Goal: Transaction & Acquisition: Purchase product/service

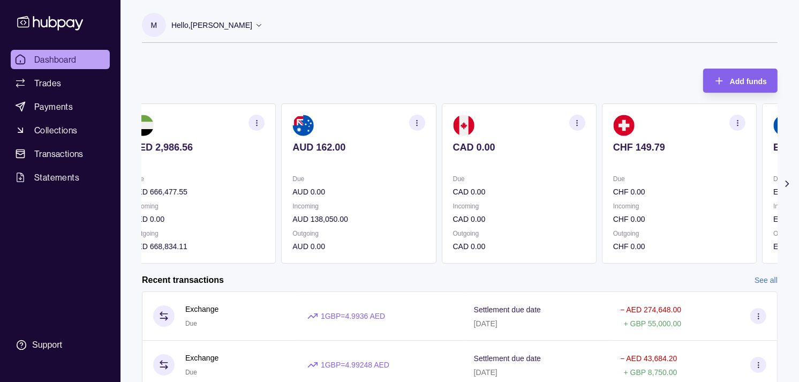
click at [676, 207] on p "Incoming" at bounding box center [679, 206] width 132 height 12
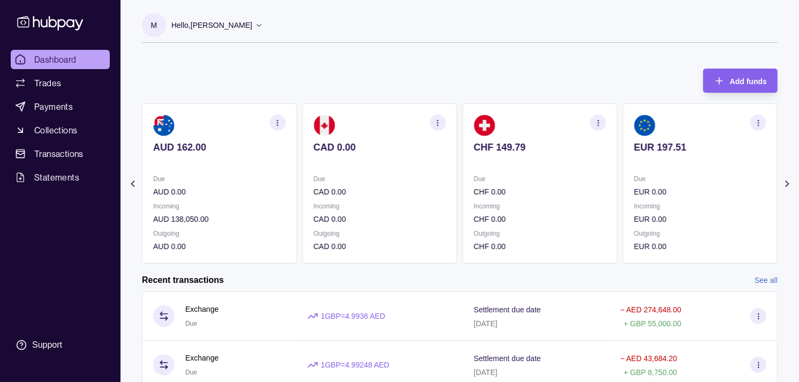
click at [680, 200] on p "Incoming" at bounding box center [700, 206] width 132 height 12
click at [688, 197] on p "GBP 0.00" at bounding box center [700, 192] width 132 height 12
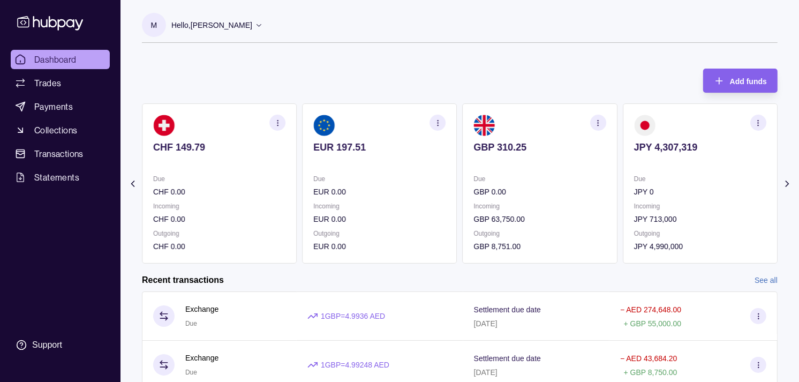
click at [675, 194] on p "JPY 0" at bounding box center [700, 192] width 132 height 12
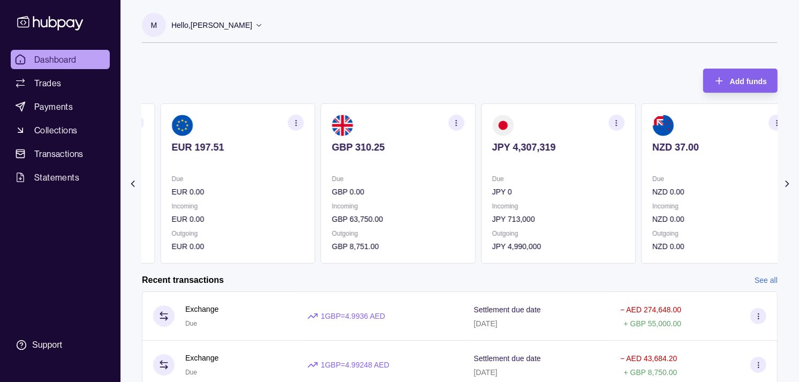
click at [291, 180] on p "Due" at bounding box center [237, 179] width 132 height 12
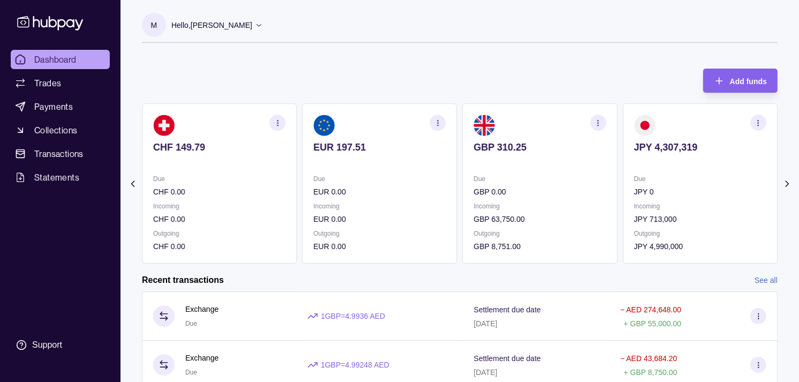
click at [277, 179] on p "Due" at bounding box center [219, 179] width 132 height 12
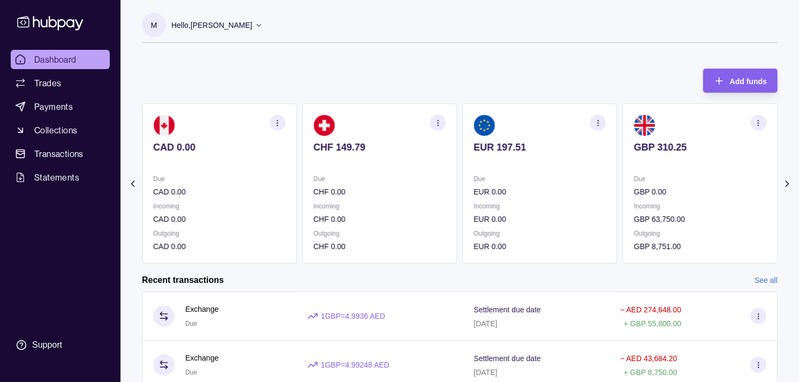
click at [285, 181] on p "Due" at bounding box center [219, 179] width 132 height 12
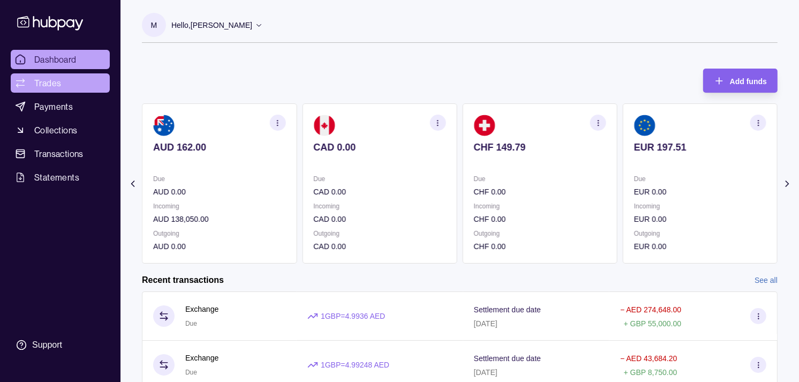
click at [52, 86] on span "Trades" at bounding box center [47, 83] width 27 height 13
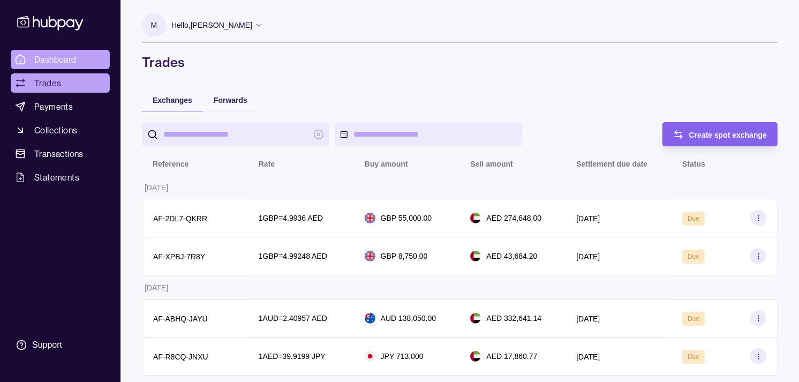
click at [57, 64] on span "Dashboard" at bounding box center [55, 59] width 42 height 13
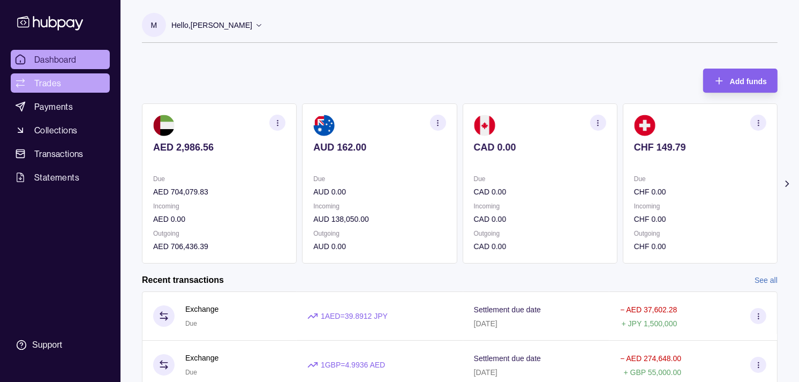
click at [52, 80] on span "Trades" at bounding box center [47, 83] width 27 height 13
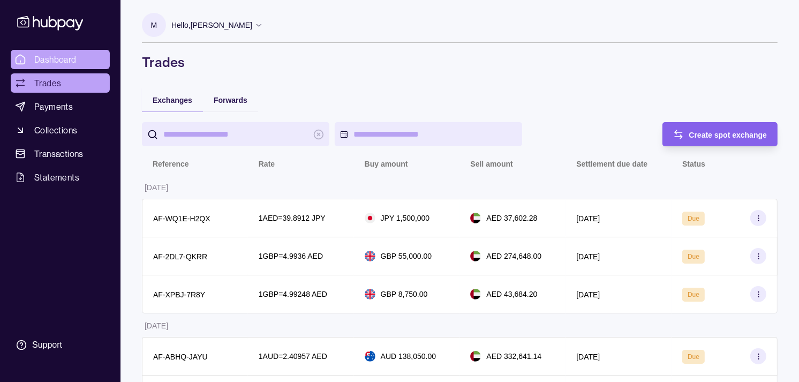
click at [51, 57] on span "Dashboard" at bounding box center [55, 59] width 42 height 13
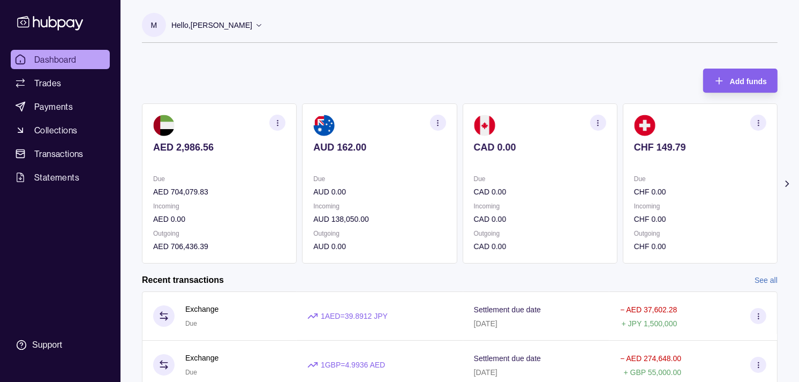
click at [683, 173] on section "CHF 149.79 Due CHF 0.00 Incoming CHF 0.00 Outgoing CHF 0.00" at bounding box center [700, 183] width 155 height 160
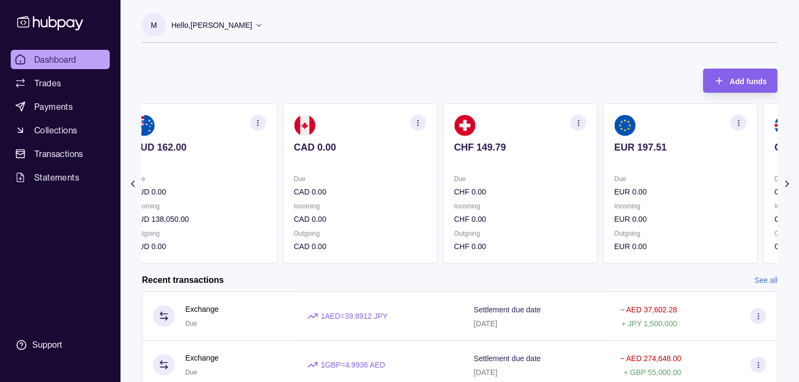
click at [670, 148] on div "EUR 197.51" at bounding box center [680, 154] width 132 height 26
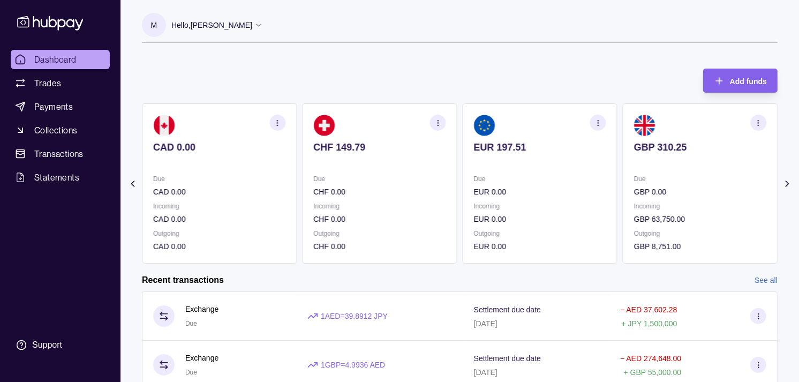
click at [651, 150] on div "GBP 310.25" at bounding box center [700, 154] width 132 height 26
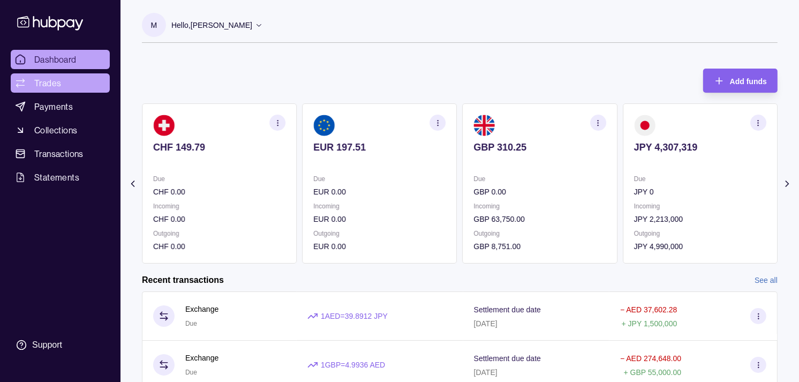
click at [56, 85] on span "Trades" at bounding box center [47, 83] width 27 height 13
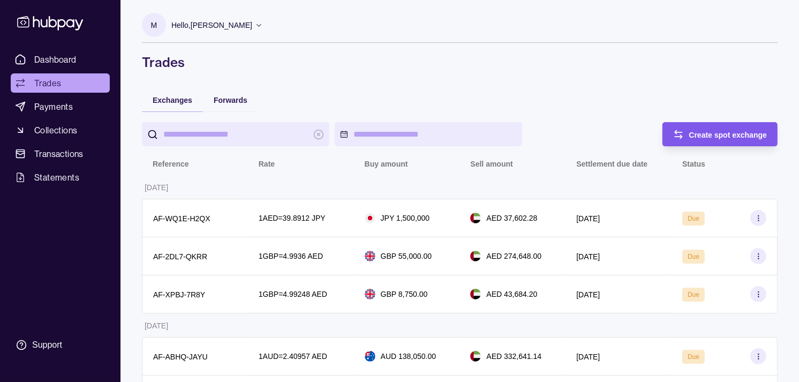
click at [698, 136] on span "Create spot exchange" at bounding box center [728, 135] width 78 height 9
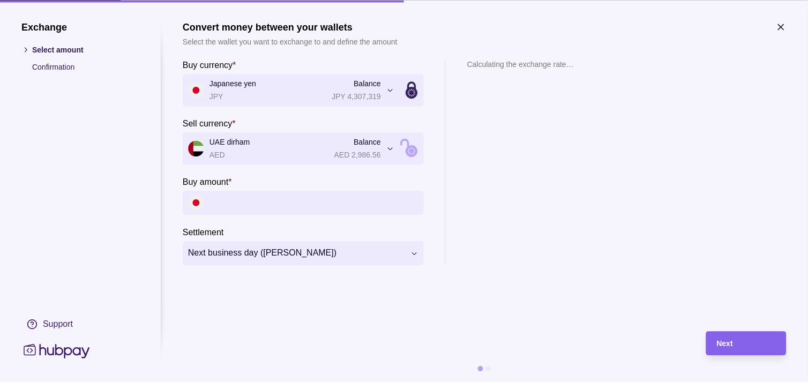
click at [303, 211] on input "Buy amount *" at bounding box center [313, 203] width 209 height 24
click at [265, 209] on input "Buy amount *" at bounding box center [313, 203] width 209 height 24
paste input "**********"
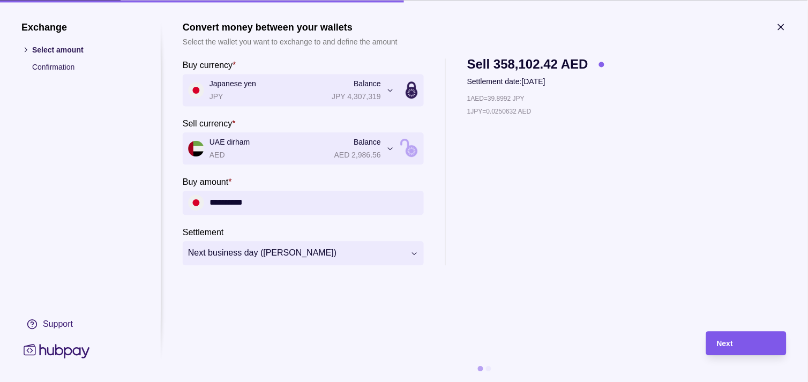
type input "**********"
click at [758, 339] on div "Next" at bounding box center [746, 343] width 59 height 13
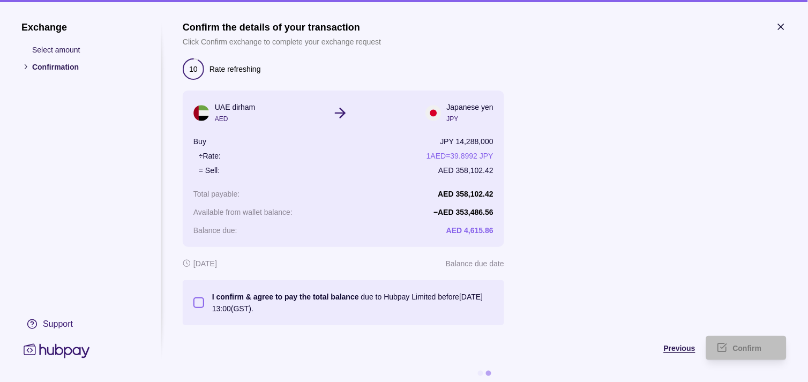
click at [681, 349] on span "Previous" at bounding box center [680, 348] width 32 height 9
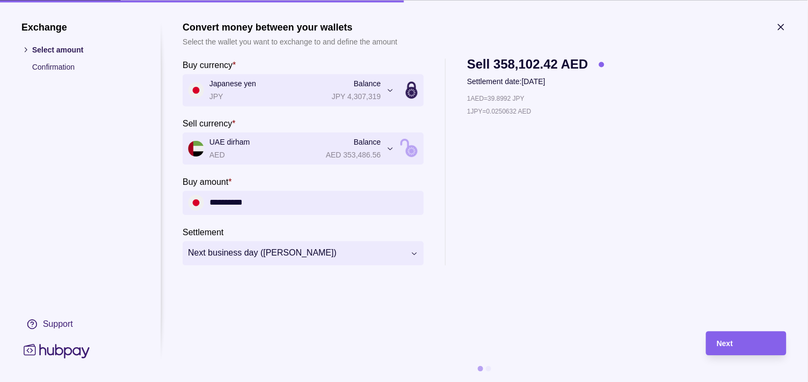
drag, startPoint x: 261, startPoint y: 202, endPoint x: 137, endPoint y: 181, distance: 126.1
click at [141, 184] on section "**********" at bounding box center [403, 201] width 765 height 360
type input "**********"
click at [741, 341] on div "Next" at bounding box center [746, 343] width 59 height 13
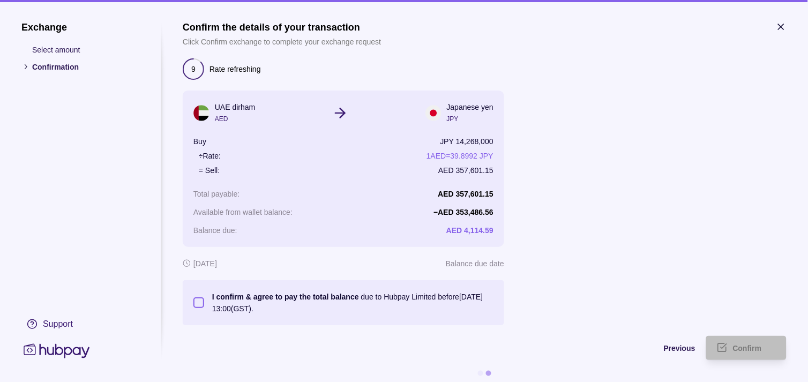
click at [196, 303] on button "I confirm & agree to pay the total balance due to Hubpay Limited before [DATE] …" at bounding box center [198, 302] width 11 height 11
click at [746, 345] on span "Confirm" at bounding box center [747, 348] width 29 height 9
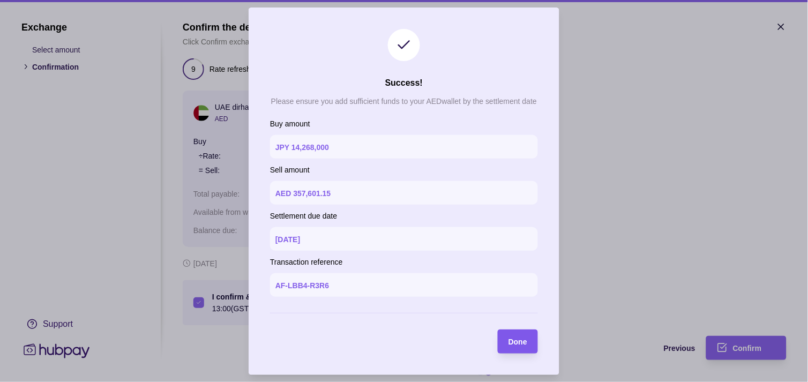
click at [521, 342] on span "Done" at bounding box center [517, 341] width 19 height 9
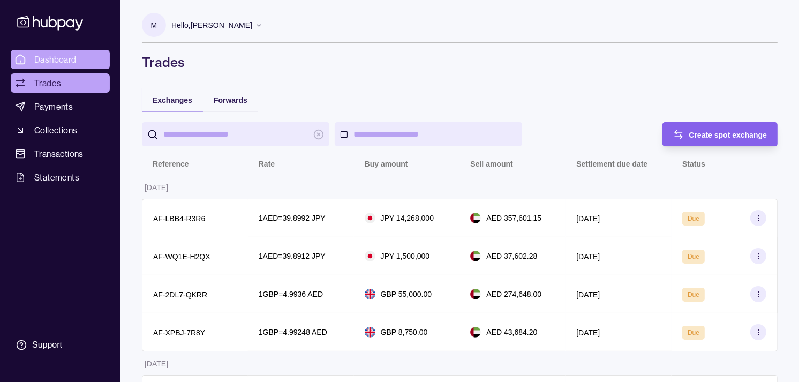
click at [69, 57] on span "Dashboard" at bounding box center [55, 59] width 42 height 13
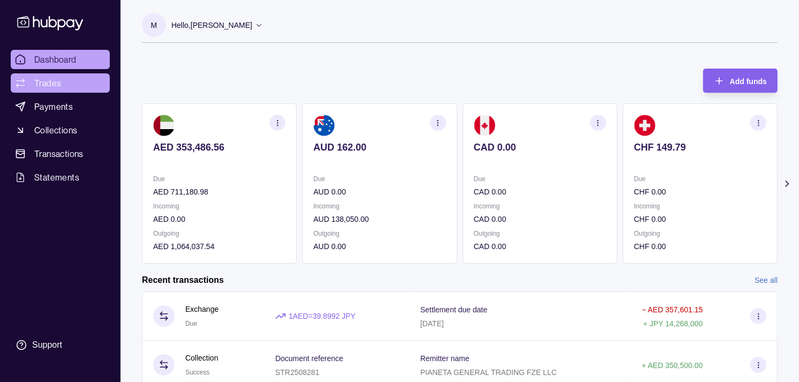
click at [63, 78] on link "Trades" at bounding box center [60, 82] width 99 height 19
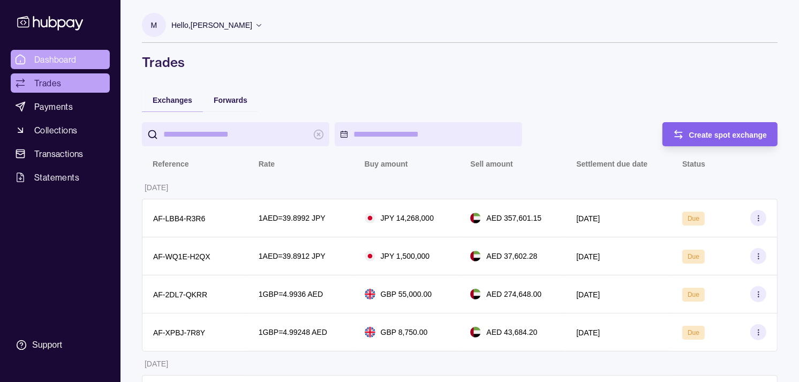
click at [63, 61] on span "Dashboard" at bounding box center [55, 59] width 42 height 13
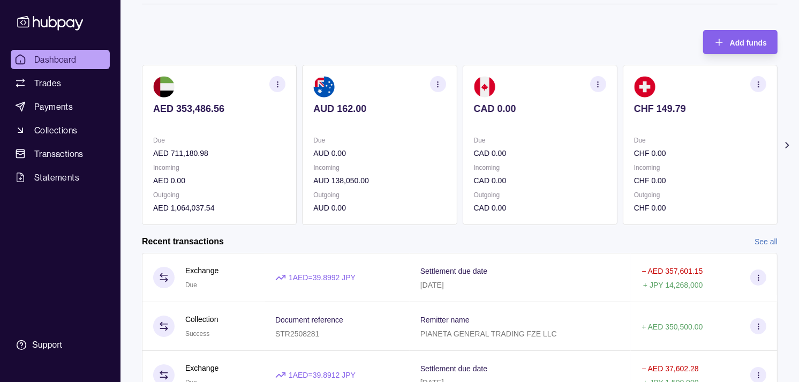
scroll to position [59, 0]
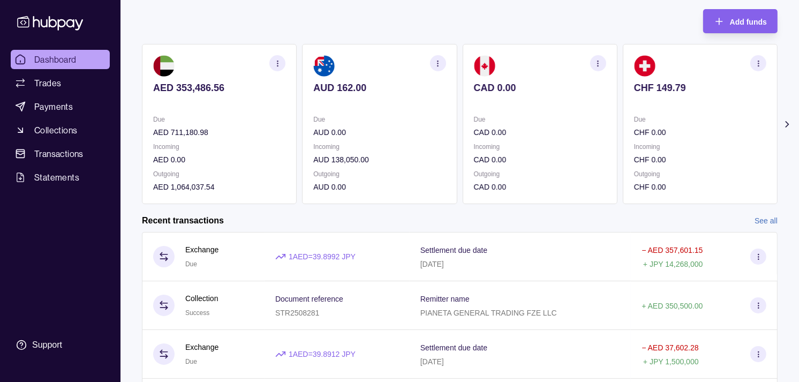
click at [634, 132] on p "CHF 0.00" at bounding box center [700, 132] width 132 height 12
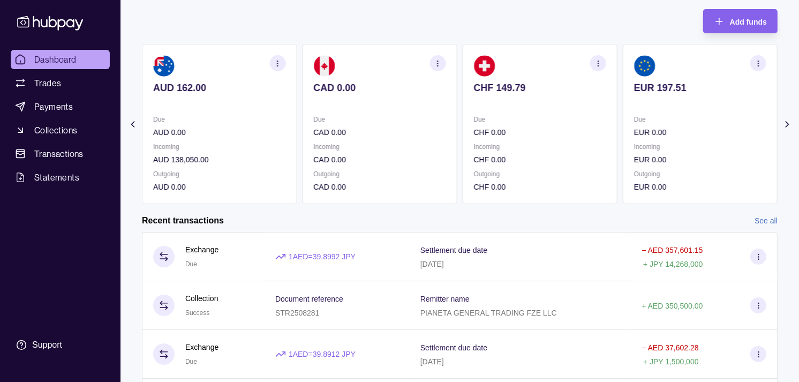
click at [634, 126] on p "EUR 0.00" at bounding box center [700, 132] width 132 height 12
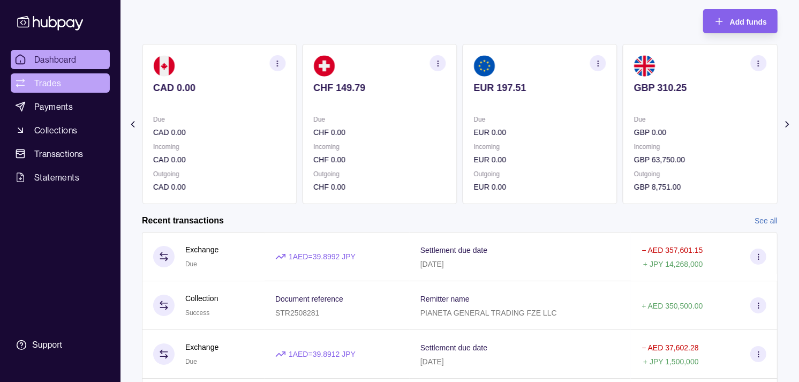
click at [54, 82] on span "Trades" at bounding box center [47, 83] width 27 height 13
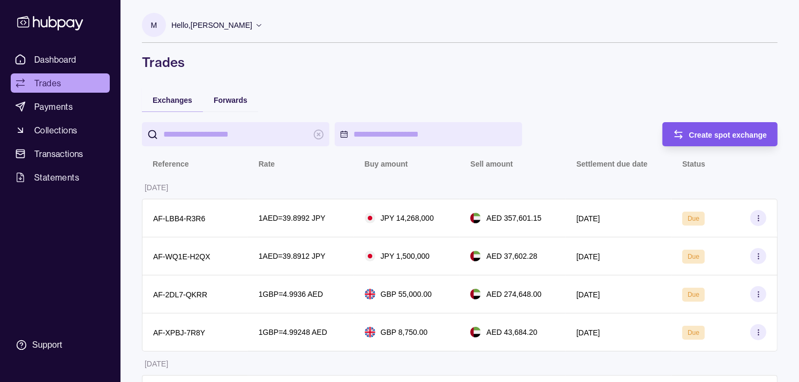
click at [728, 129] on div "Create spot exchange" at bounding box center [728, 134] width 78 height 13
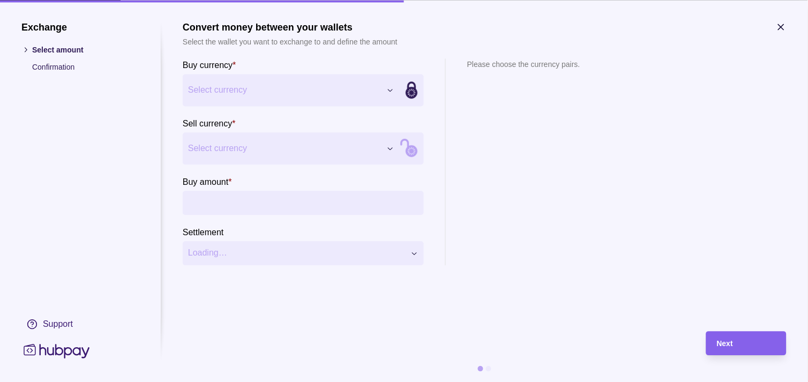
click at [781, 27] on icon "button" at bounding box center [780, 26] width 5 height 5
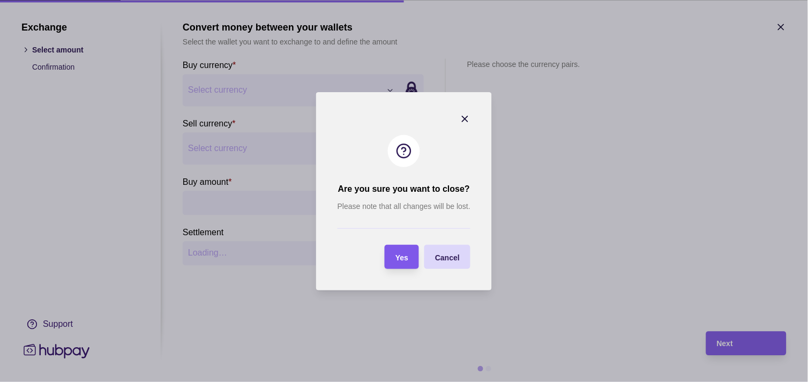
click at [415, 258] on section "Yes" at bounding box center [402, 257] width 34 height 24
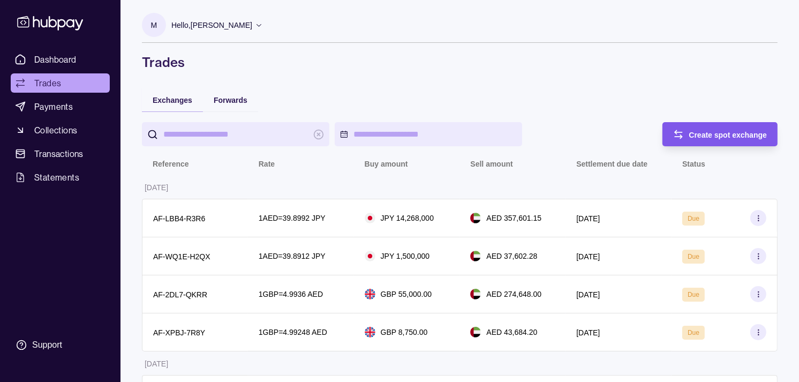
click at [705, 128] on div "Create spot exchange" at bounding box center [728, 134] width 78 height 13
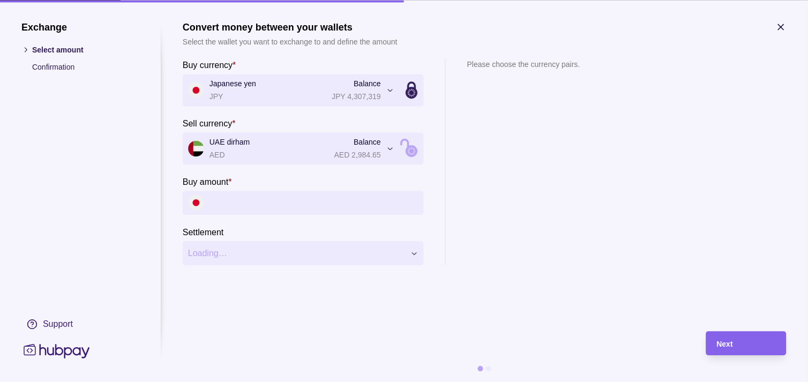
click at [280, 210] on input "Buy amount *" at bounding box center [313, 203] width 209 height 24
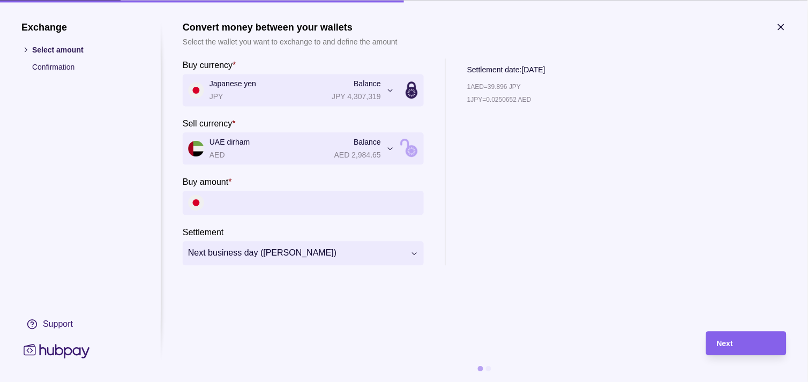
paste input "*********"
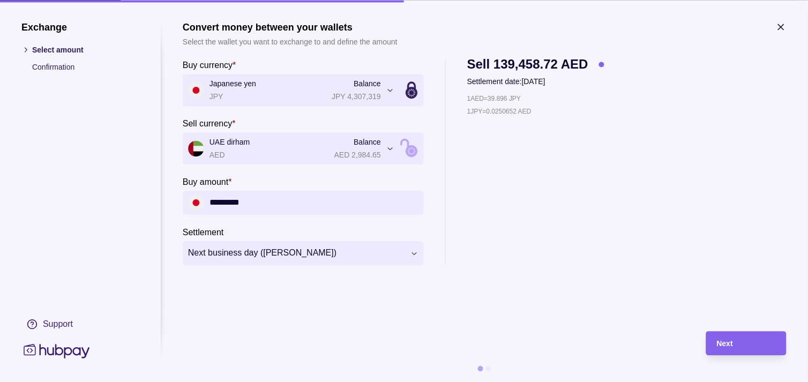
type input "*********"
click at [738, 344] on div "Next" at bounding box center [746, 343] width 59 height 13
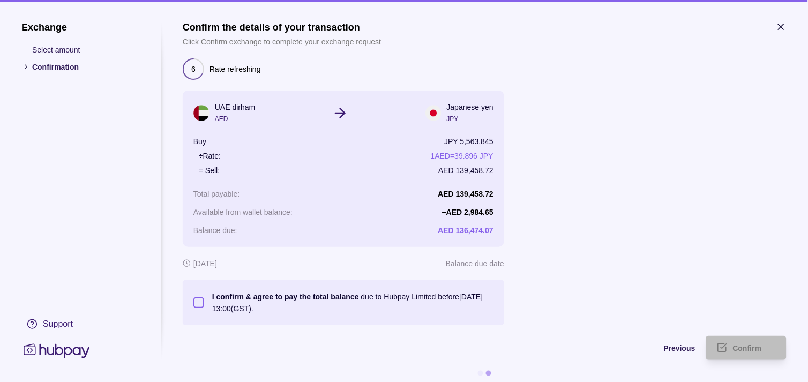
click at [200, 300] on button "I confirm & agree to pay the total balance due to Hubpay Limited before [DATE] …" at bounding box center [198, 302] width 11 height 11
click at [761, 344] on span "Confirm" at bounding box center [747, 348] width 29 height 9
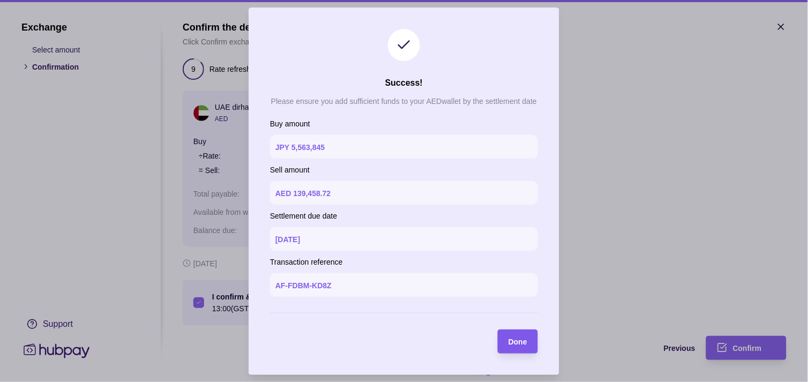
click at [518, 333] on div "Done" at bounding box center [509, 341] width 35 height 24
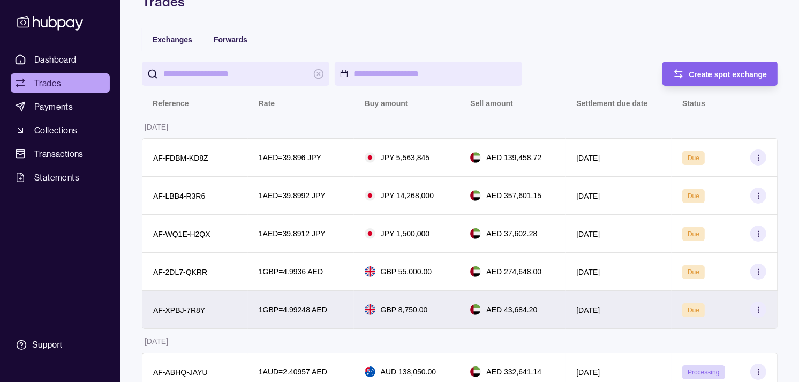
scroll to position [59, 0]
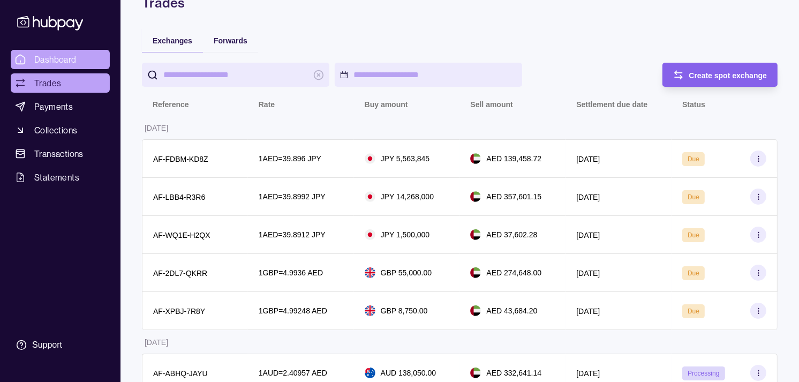
click at [76, 52] on link "Dashboard" at bounding box center [60, 59] width 99 height 19
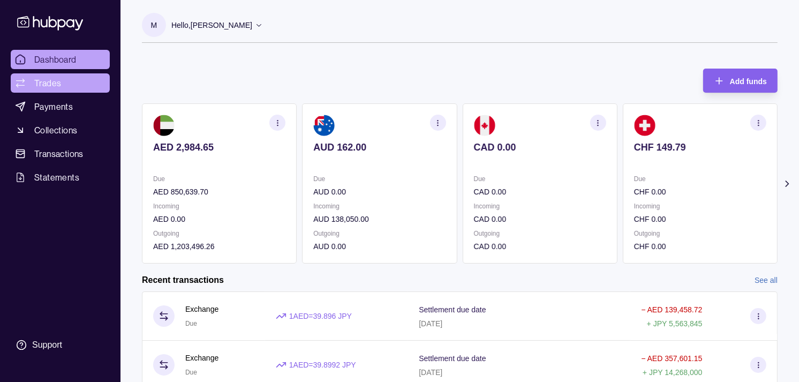
click at [66, 82] on link "Trades" at bounding box center [60, 82] width 99 height 19
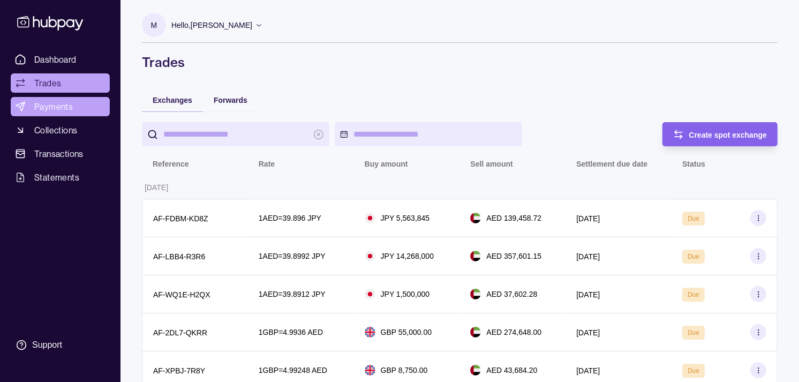
click at [44, 102] on span "Payments" at bounding box center [53, 106] width 39 height 13
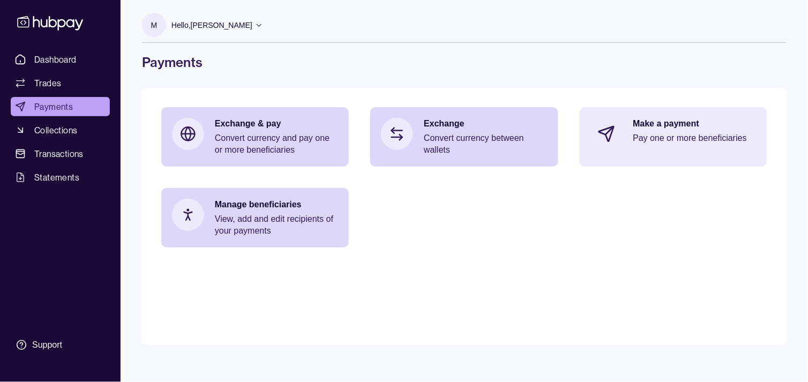
click at [729, 122] on p "Make a payment" at bounding box center [694, 124] width 123 height 12
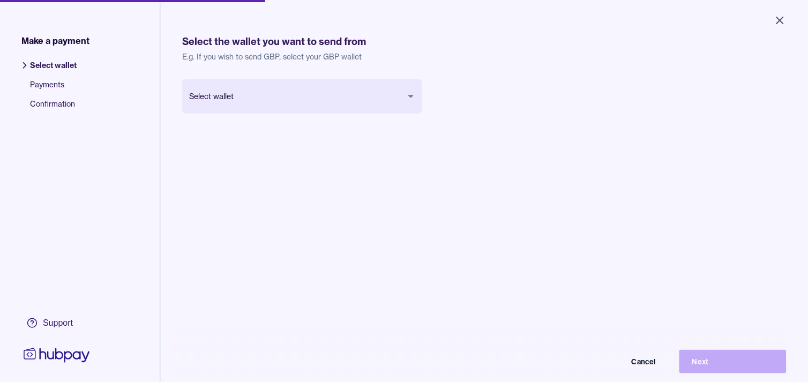
click at [265, 92] on body "Close Make a payment Select wallet Payments Confirmation Support Select the wal…" at bounding box center [404, 191] width 808 height 382
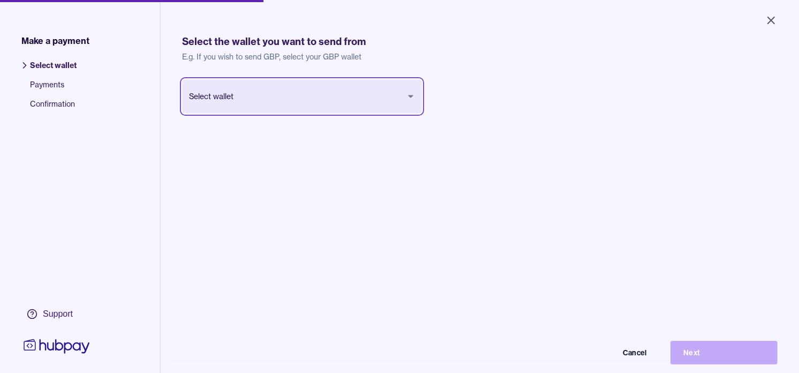
click at [771, 20] on html "Close Make a payment Select wallet Payments Confirmation Support Select the wal…" at bounding box center [399, 186] width 799 height 373
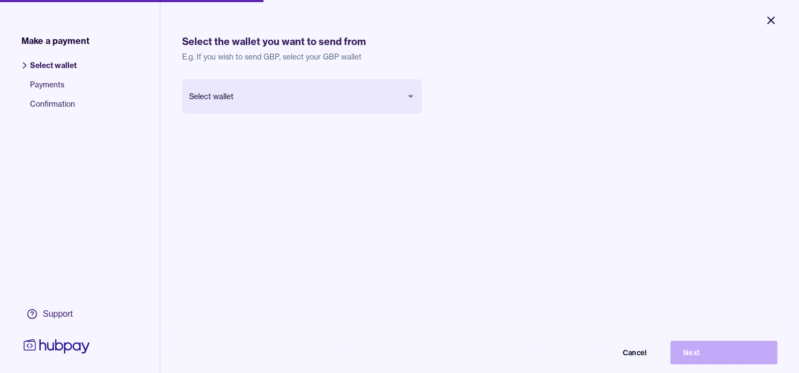
click at [770, 19] on icon "Close" at bounding box center [771, 20] width 6 height 6
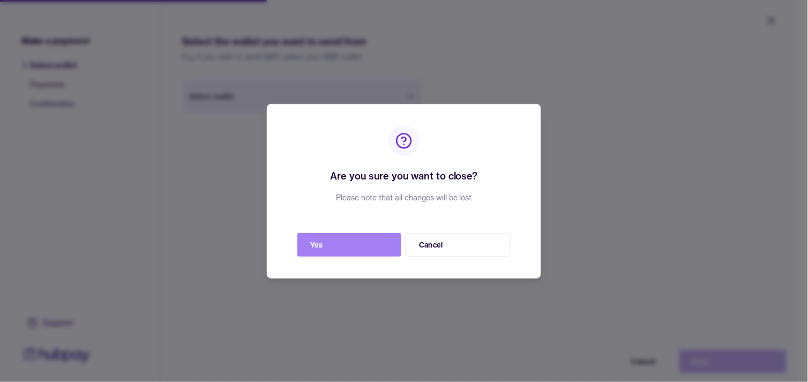
click at [322, 250] on button "Yes" at bounding box center [349, 245] width 104 height 24
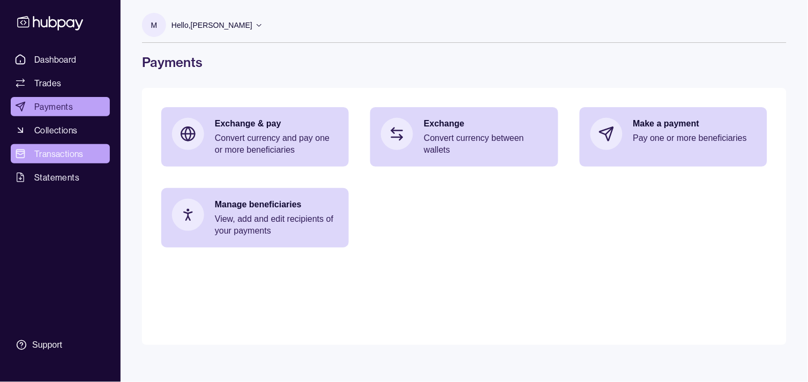
click at [65, 154] on span "Transactions" at bounding box center [58, 153] width 49 height 13
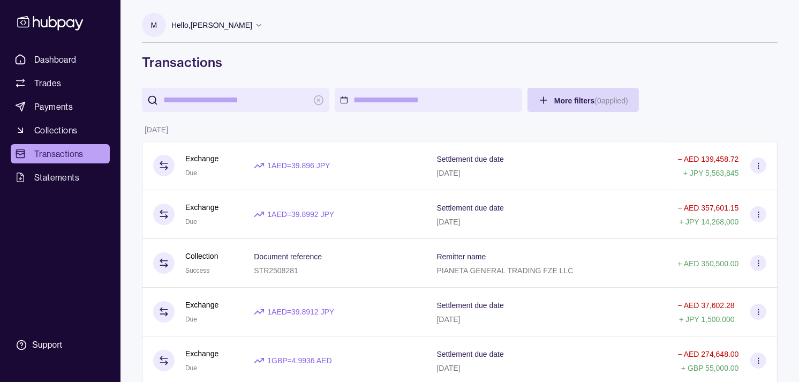
click at [201, 101] on input "search" at bounding box center [235, 100] width 145 height 24
paste input "********"
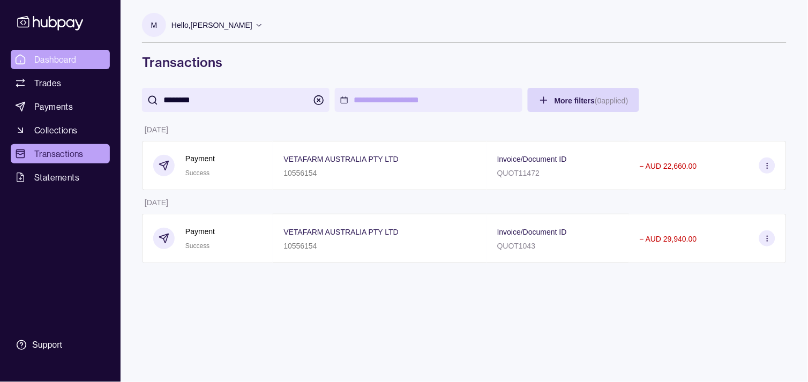
type input "********"
click at [78, 61] on link "Dashboard" at bounding box center [60, 59] width 99 height 19
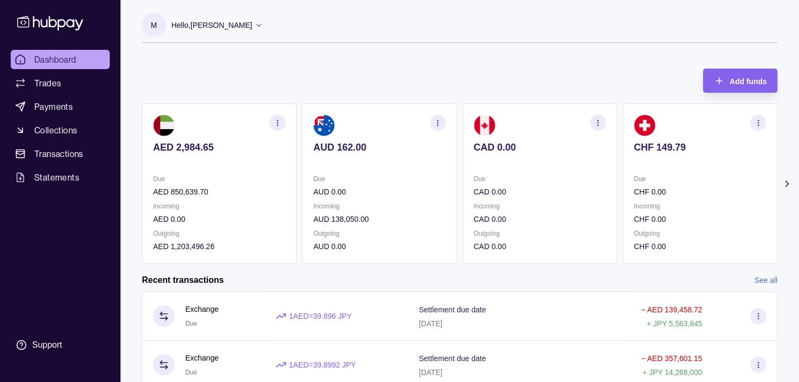
click at [34, 70] on ul "Dashboard Trades Payments Collections Transactions Statements" at bounding box center [60, 118] width 99 height 137
click at [39, 78] on span "Trades" at bounding box center [47, 83] width 27 height 13
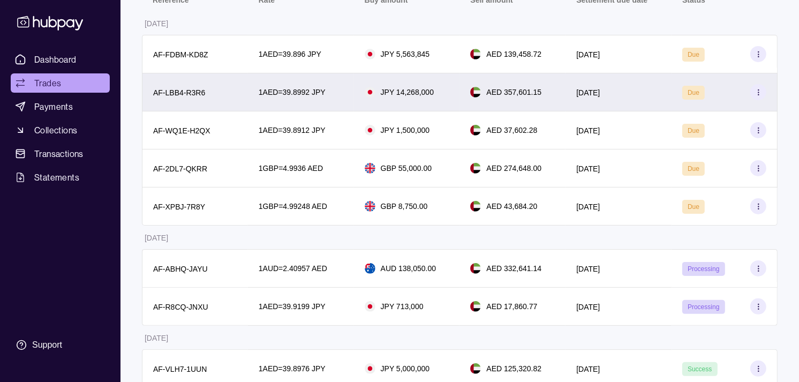
scroll to position [238, 0]
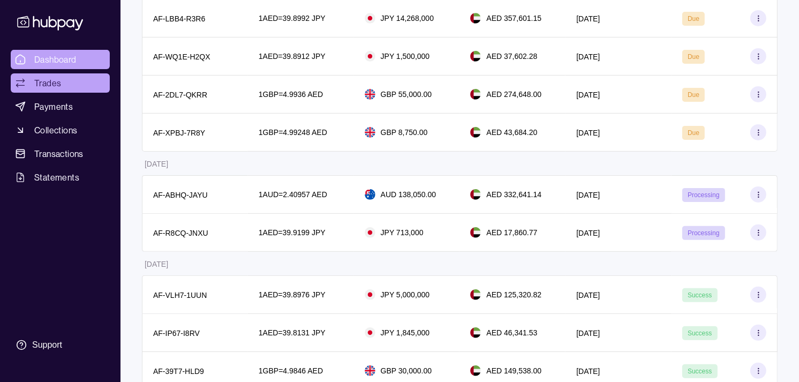
click at [55, 59] on span "Dashboard" at bounding box center [55, 59] width 42 height 13
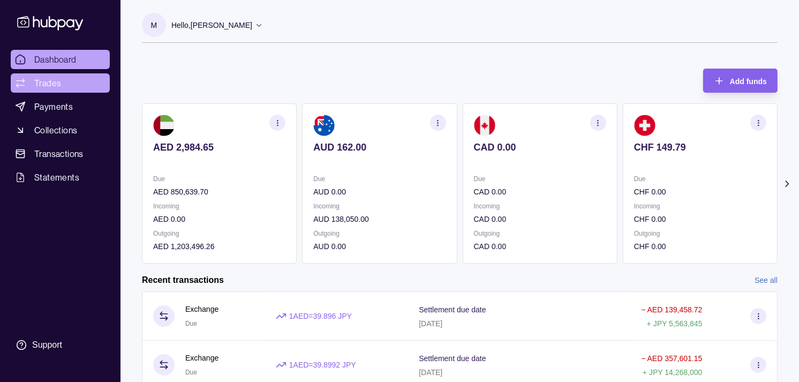
click at [58, 80] on span "Trades" at bounding box center [47, 83] width 27 height 13
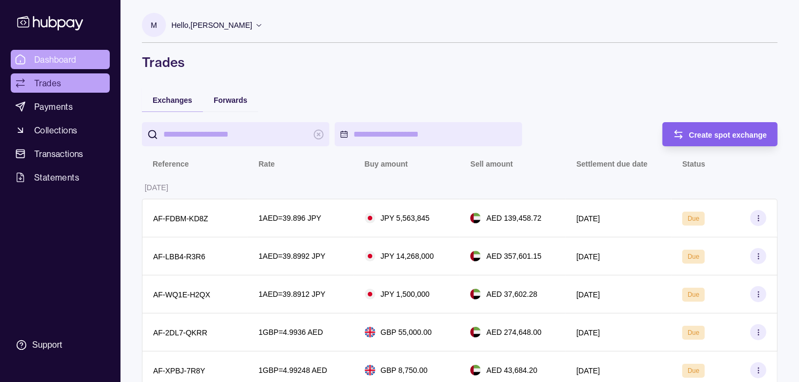
click at [48, 58] on span "Dashboard" at bounding box center [55, 59] width 42 height 13
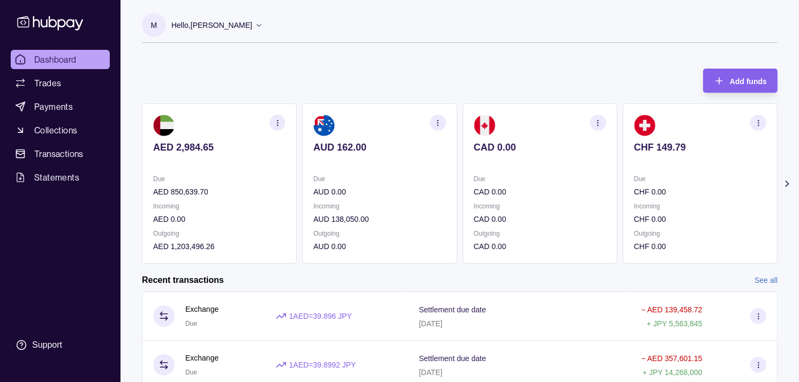
click at [483, 151] on p "CAD 0.00" at bounding box center [540, 147] width 132 height 12
click at [484, 152] on p "CAD 0.00" at bounding box center [540, 147] width 132 height 12
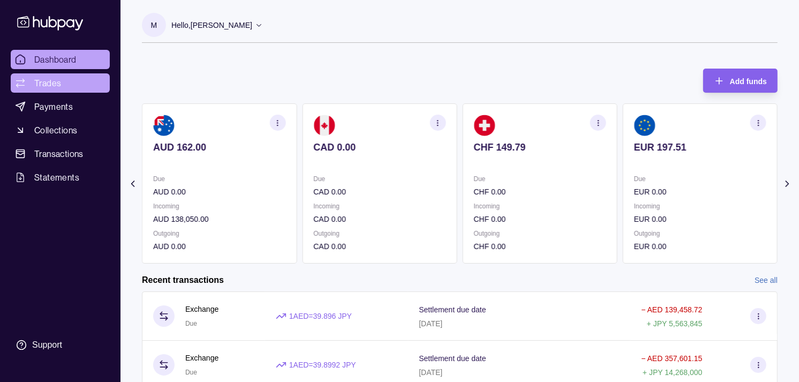
click at [63, 83] on link "Trades" at bounding box center [60, 82] width 99 height 19
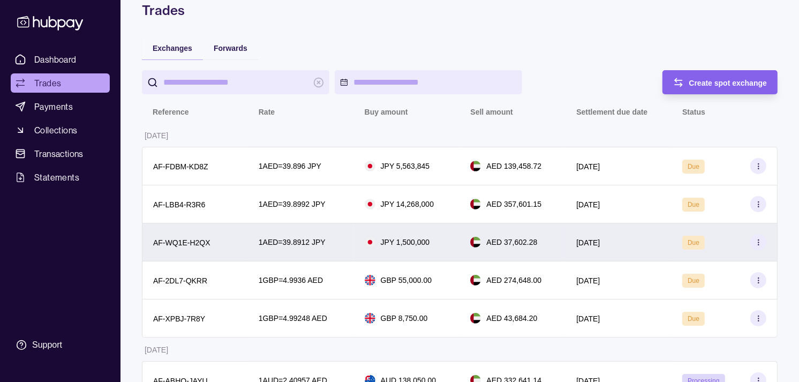
scroll to position [178, 0]
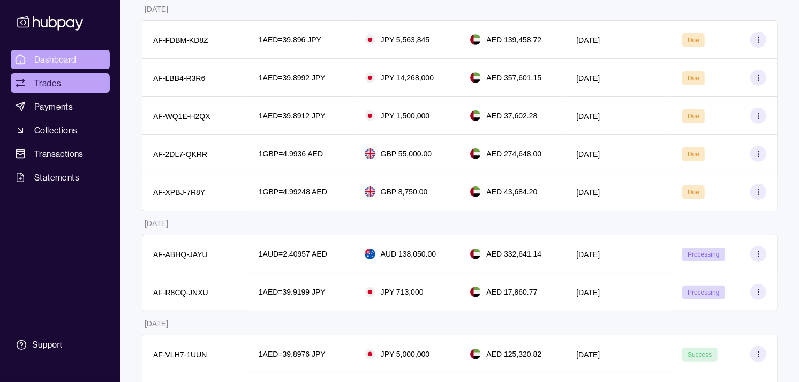
click at [70, 53] on span "Dashboard" at bounding box center [55, 59] width 42 height 13
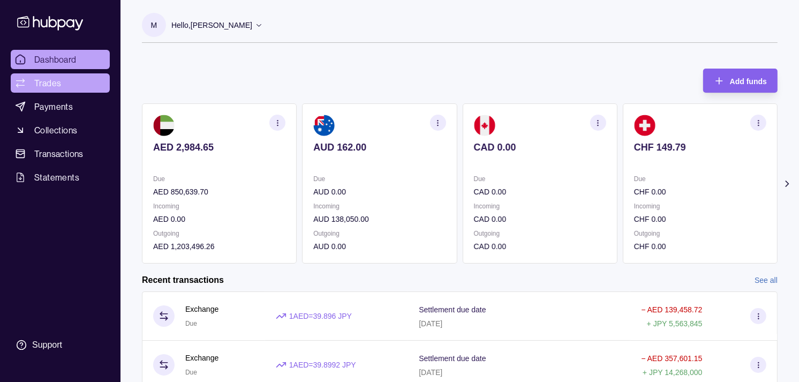
click at [61, 79] on link "Trades" at bounding box center [60, 82] width 99 height 19
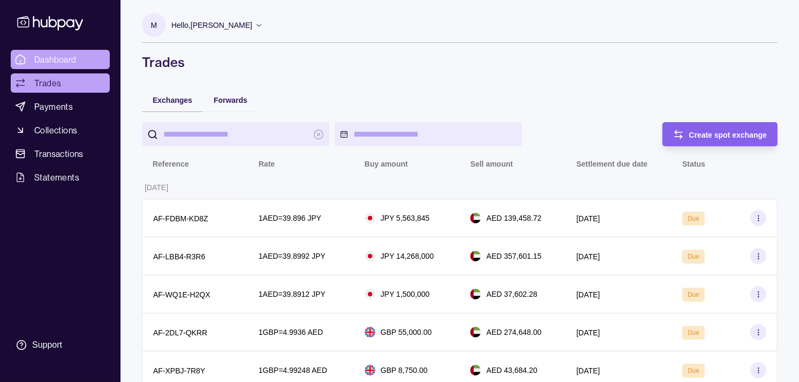
click at [48, 58] on span "Dashboard" at bounding box center [55, 59] width 42 height 13
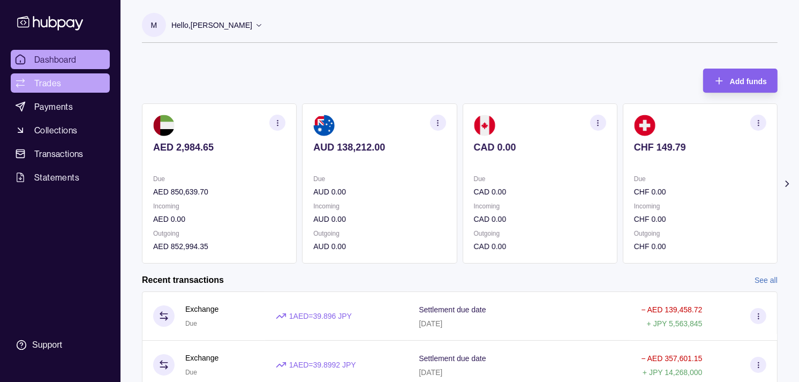
click at [66, 86] on link "Trades" at bounding box center [60, 82] width 99 height 19
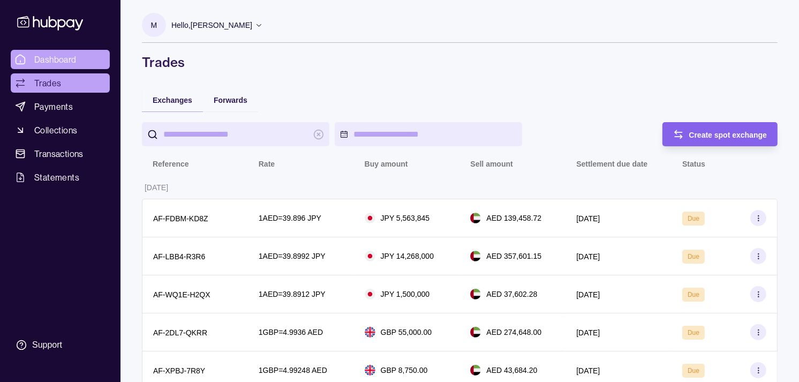
click at [66, 61] on span "Dashboard" at bounding box center [55, 59] width 42 height 13
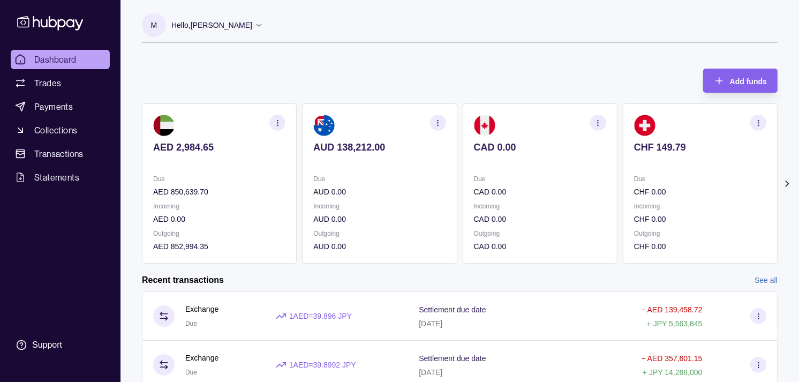
click at [645, 199] on div "Due CHF 0.00 Incoming CHF 0.00 Outgoing CHF 0.00" at bounding box center [700, 212] width 132 height 79
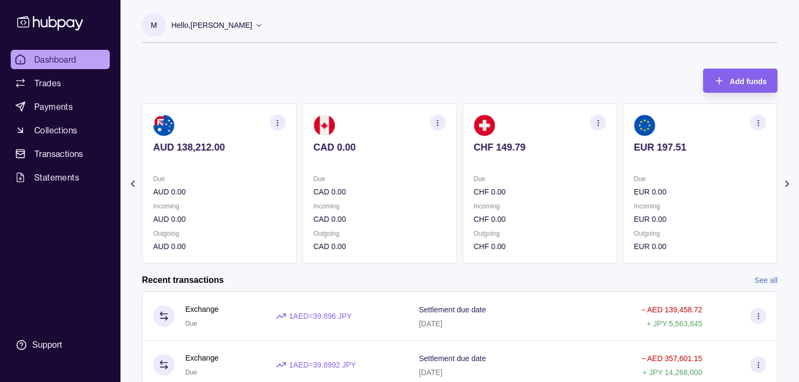
click at [651, 199] on div "Due EUR 0.00 Incoming EUR 0.00 Outgoing EUR 0.00" at bounding box center [700, 212] width 132 height 79
click at [645, 198] on div "Due GBP 0.00 Incoming GBP 63,750.00 Outgoing GBP 8,751.00" at bounding box center [700, 212] width 132 height 79
click at [659, 189] on p "GBP 0.00" at bounding box center [700, 192] width 132 height 12
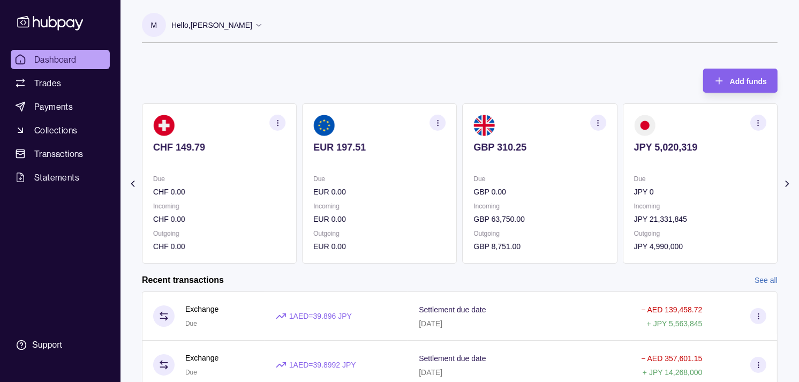
click at [665, 183] on div "Due JPY 0" at bounding box center [700, 185] width 132 height 25
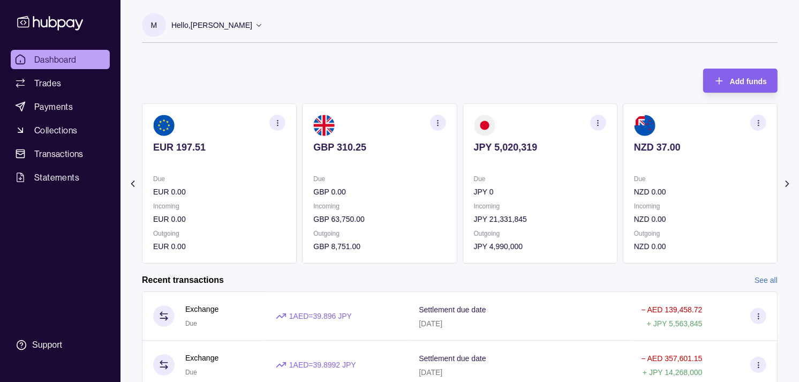
click at [637, 186] on div "Due NZD 0.00 Incoming NZD 0.00 Outgoing NZD 0.00" at bounding box center [700, 212] width 132 height 79
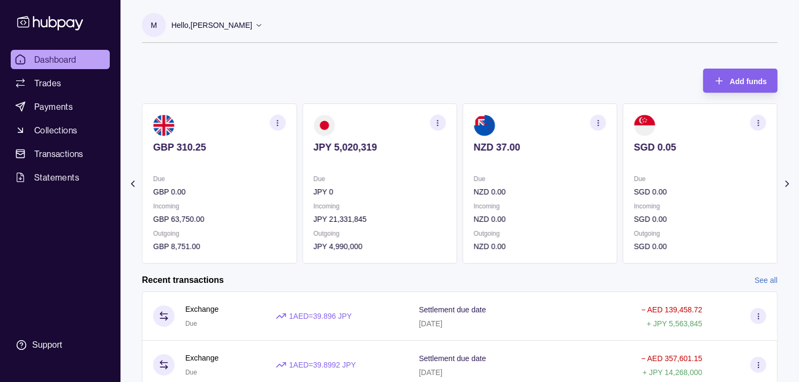
click at [634, 187] on div "Due SGD 0.00 Incoming SGD 0.00 Outgoing SGD 0.00" at bounding box center [700, 212] width 132 height 79
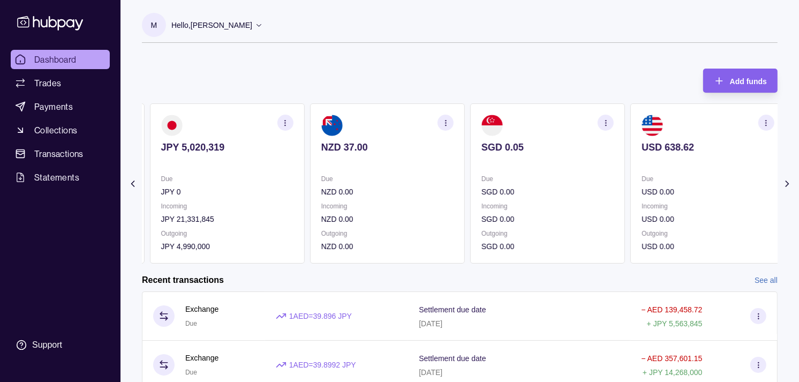
click at [598, 199] on div "Due SGD 0.00 Incoming SGD 0.00 Outgoing SGD 0.00" at bounding box center [548, 212] width 132 height 79
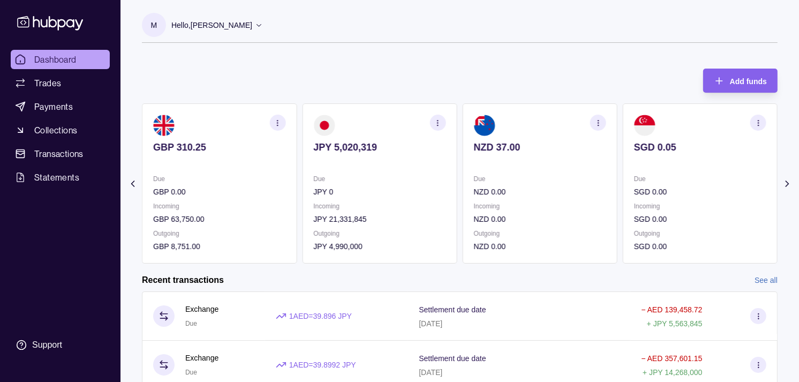
click at [574, 200] on p "Incoming" at bounding box center [540, 206] width 132 height 12
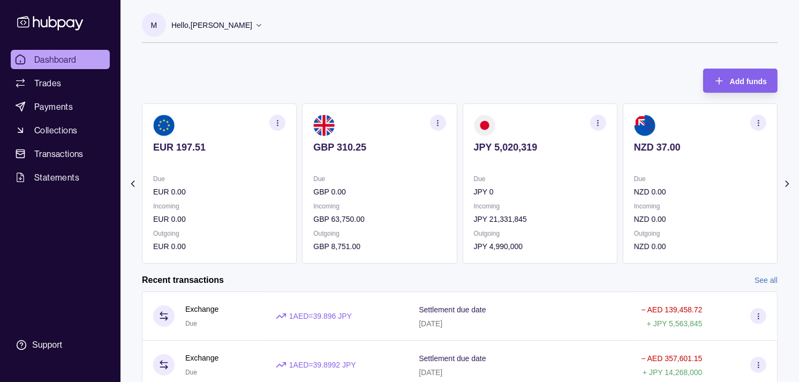
click at [587, 197] on div "Due JPY 0 Incoming JPY 21,331,845 Outgoing JPY 4,990,000" at bounding box center [540, 212] width 132 height 79
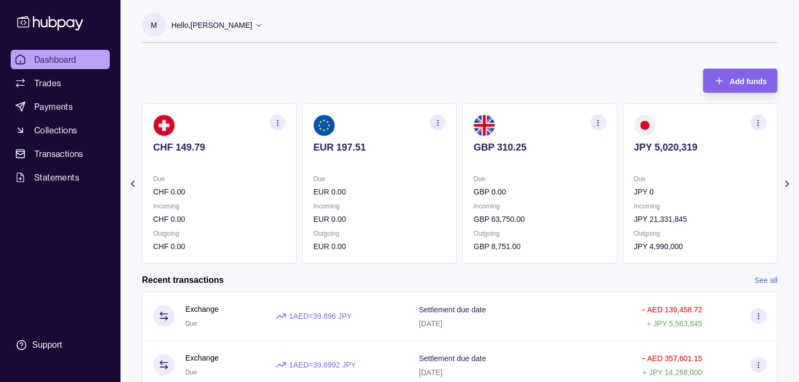
click at [760, 119] on icon "button" at bounding box center [759, 123] width 8 height 8
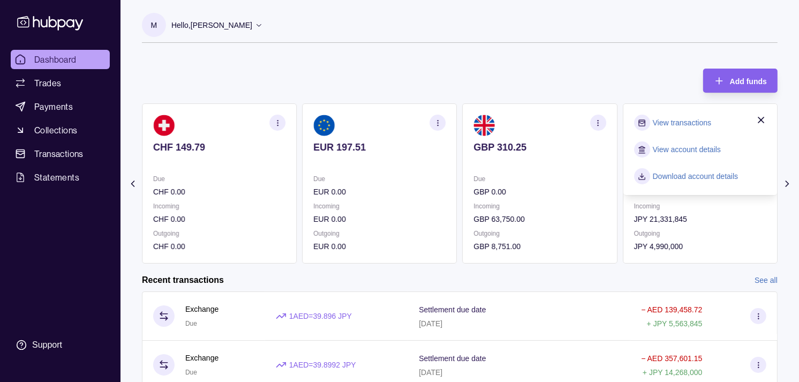
click at [696, 124] on link "View transactions" at bounding box center [682, 123] width 58 height 12
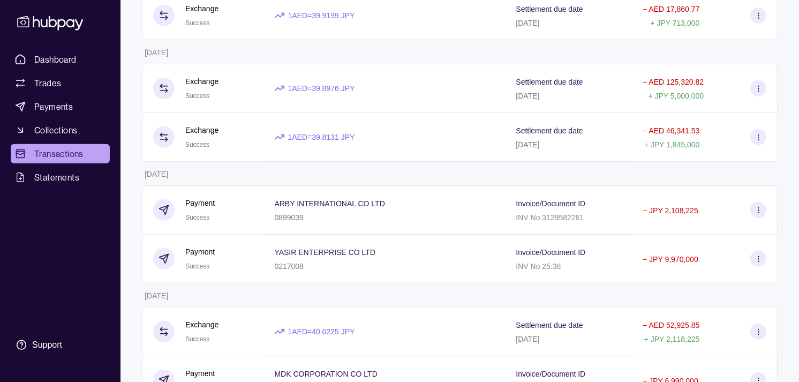
scroll to position [476, 0]
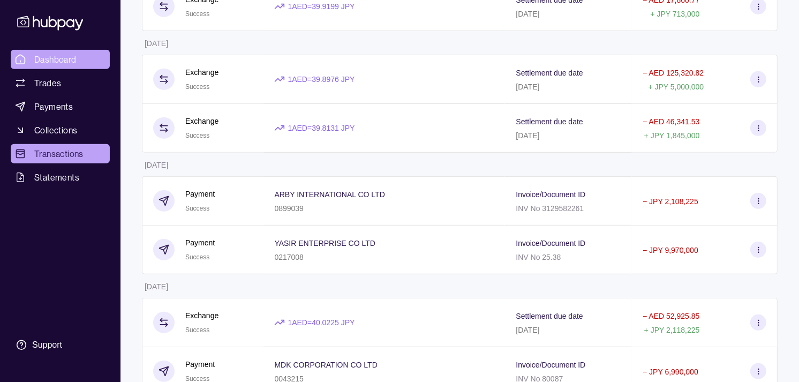
click at [56, 56] on span "Dashboard" at bounding box center [55, 59] width 42 height 13
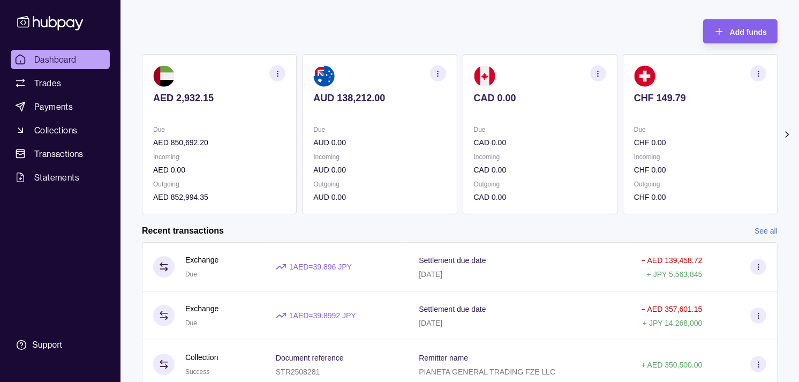
scroll to position [70, 0]
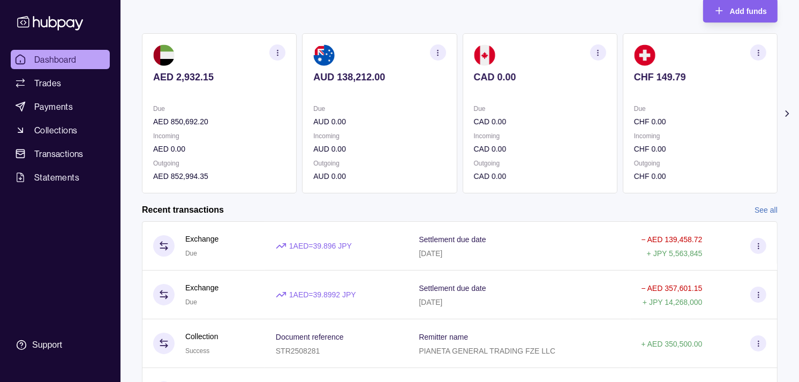
click at [766, 210] on link "See all" at bounding box center [766, 210] width 23 height 12
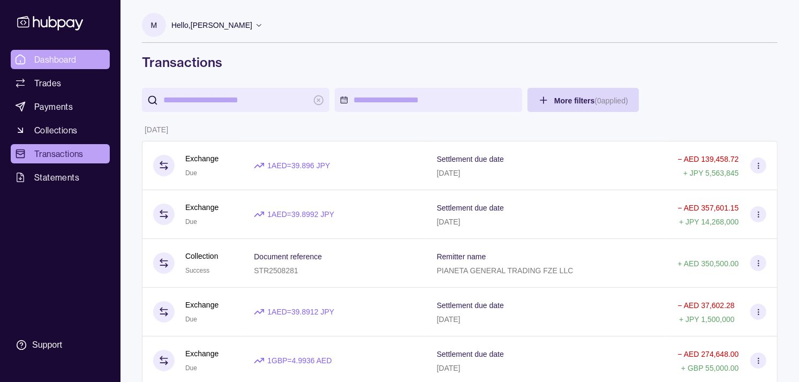
click at [52, 58] on span "Dashboard" at bounding box center [55, 59] width 42 height 13
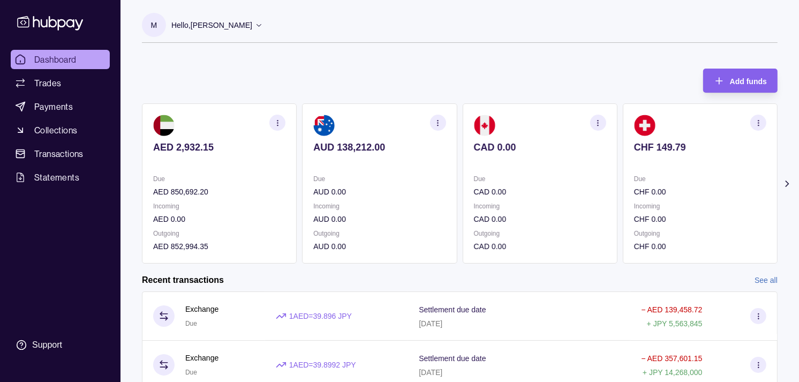
click at [786, 182] on icon at bounding box center [787, 183] width 3 height 5
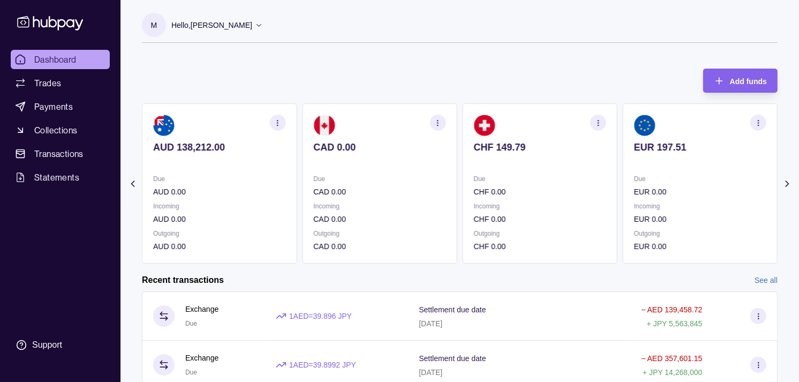
click at [786, 183] on icon at bounding box center [787, 183] width 11 height 11
click at [761, 179] on p "Due" at bounding box center [700, 179] width 132 height 12
click at [757, 123] on icon "button" at bounding box center [759, 123] width 8 height 8
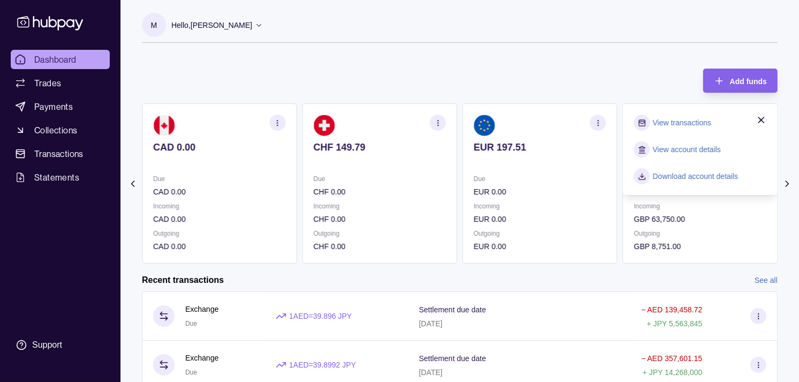
click at [677, 124] on link "View transactions" at bounding box center [682, 123] width 58 height 12
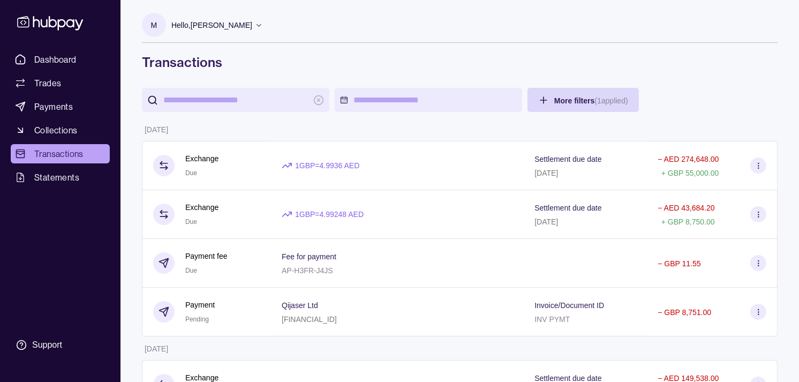
click at [715, 63] on h1 "Transactions" at bounding box center [460, 62] width 636 height 17
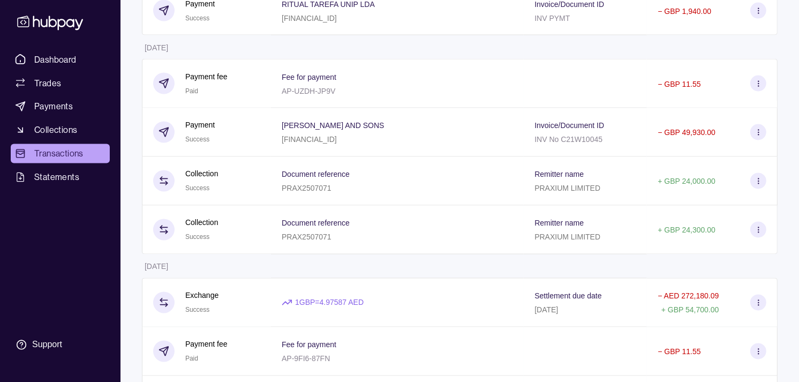
scroll to position [5291, 0]
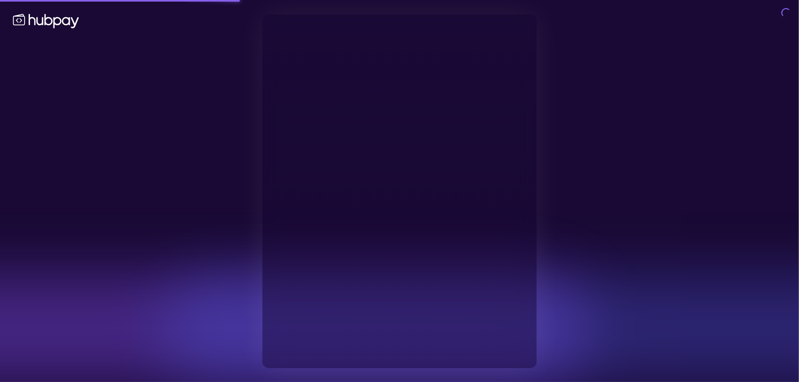
type input "**********"
